Goal: Navigation & Orientation: Go to known website

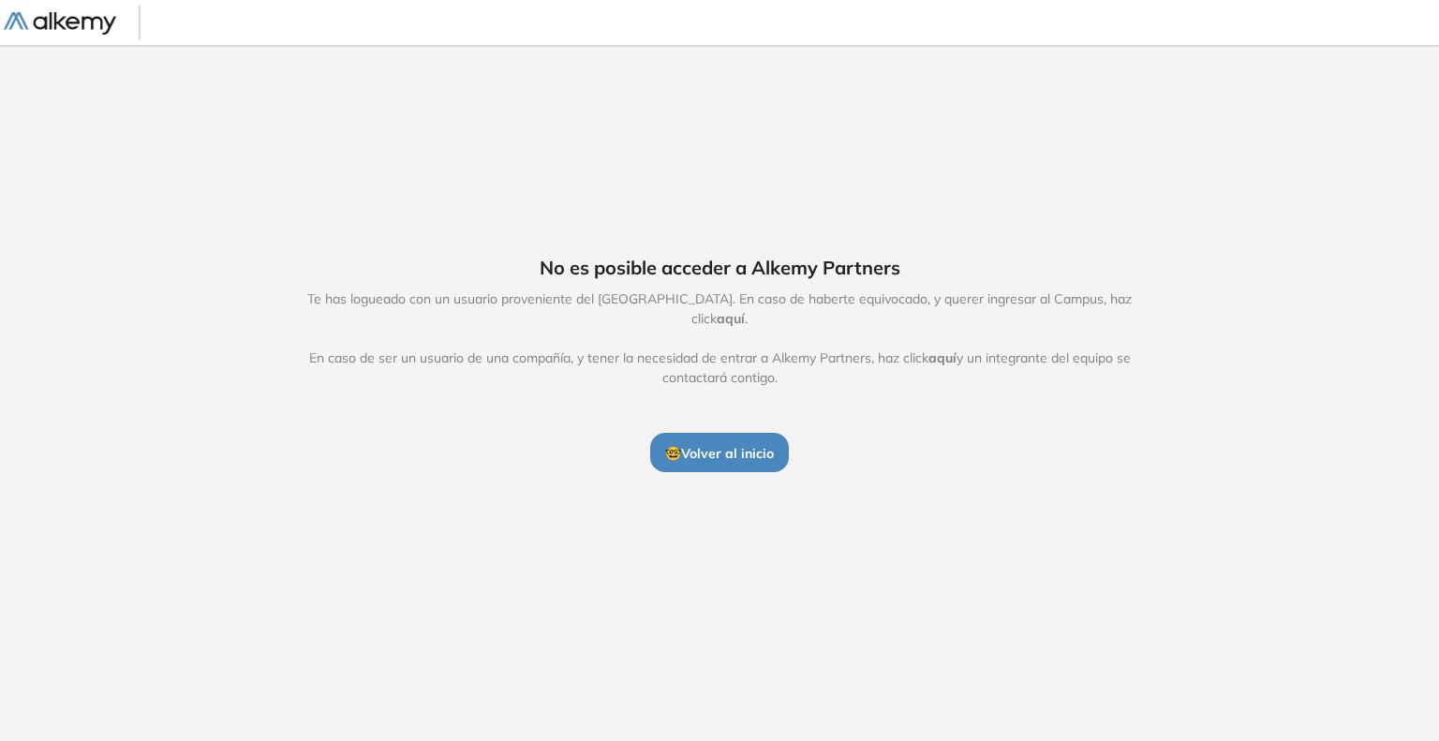
click at [113, 15] on img at bounding box center [60, 23] width 112 height 23
